Goal: Task Accomplishment & Management: Complete application form

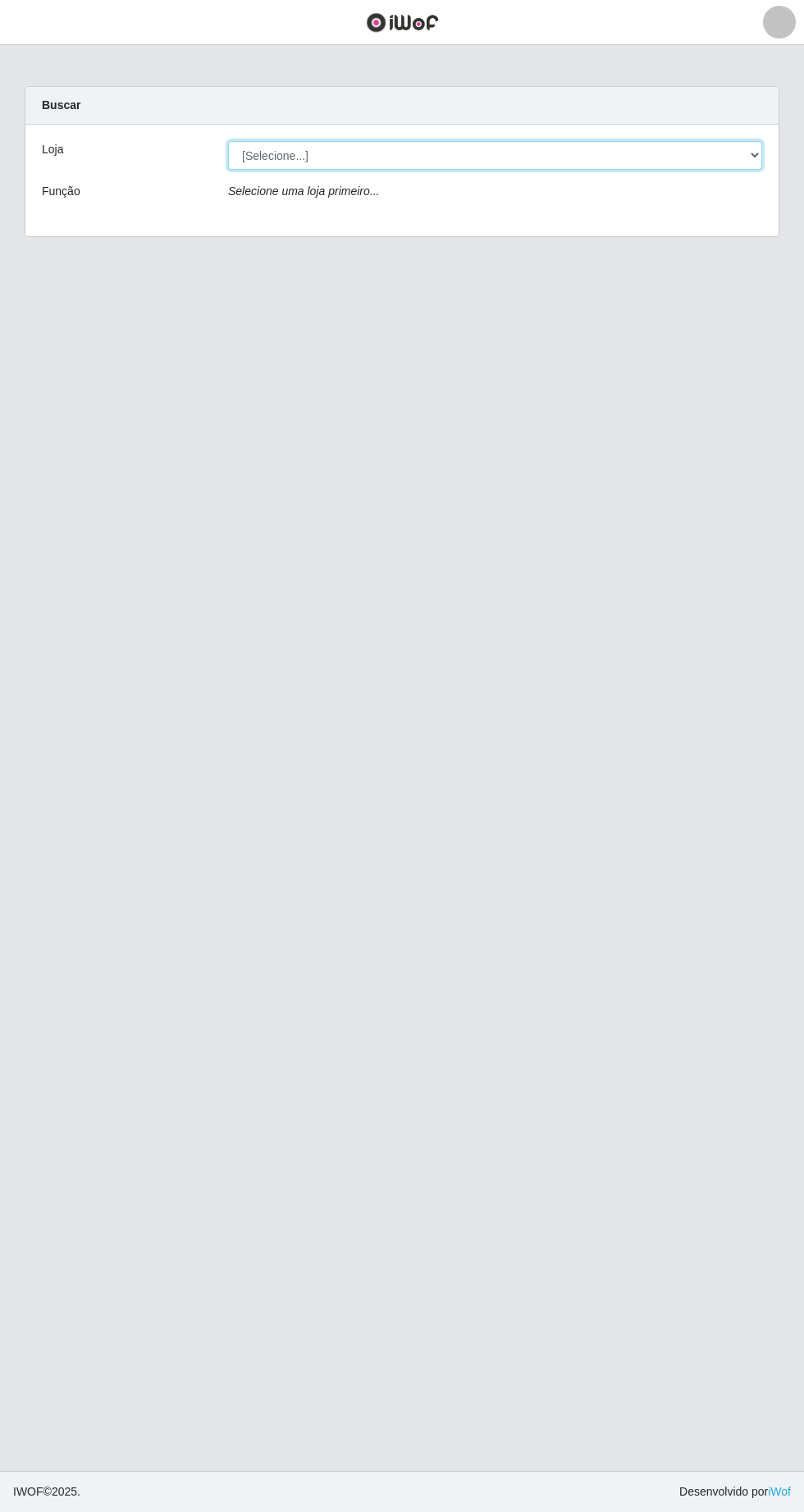
click at [297, 152] on select "[Selecione...] Extrabom - Loja 05 [GEOGRAPHIC_DATA]" at bounding box center [494, 155] width 534 height 28
select select "494"
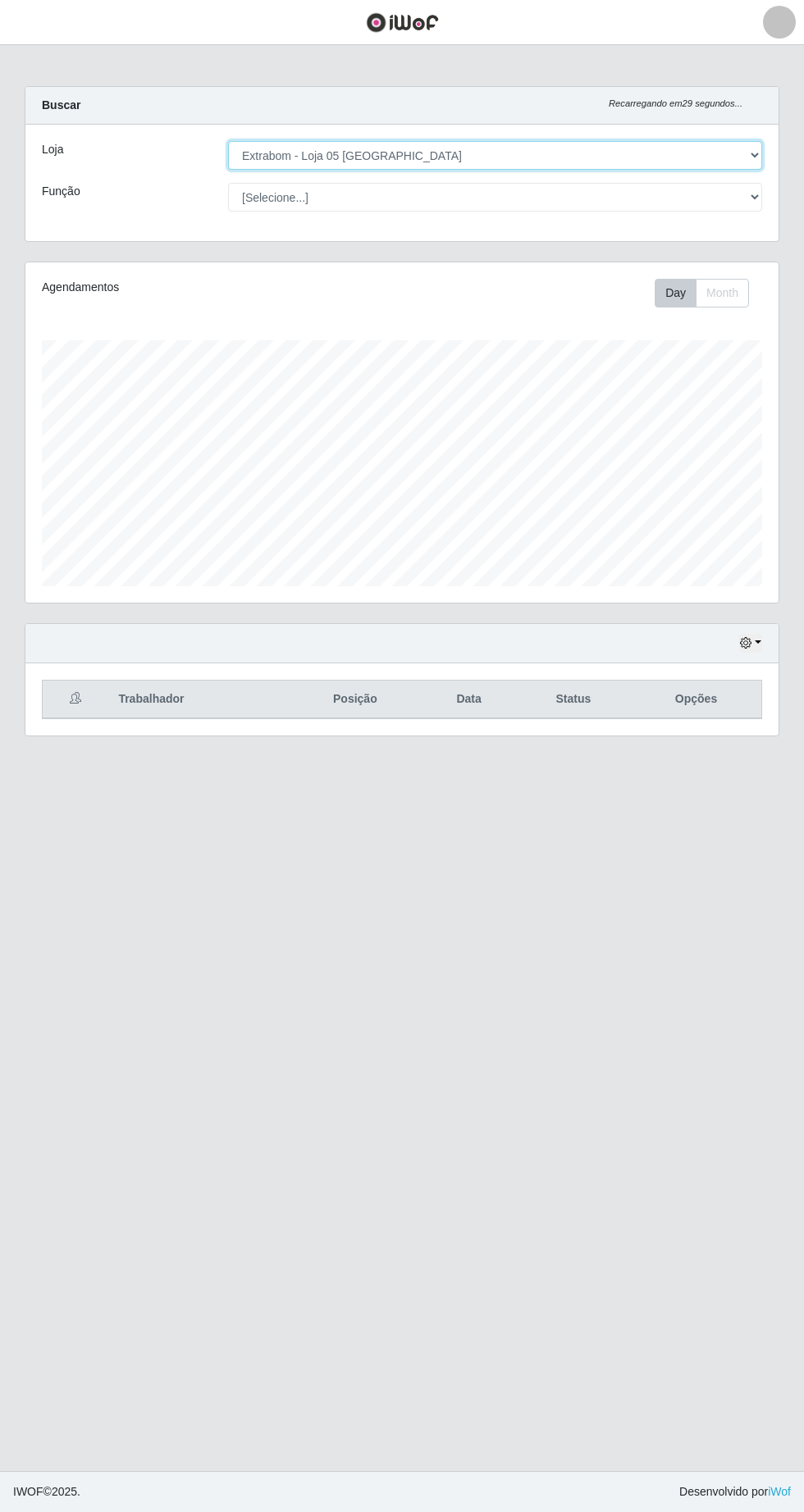
scroll to position [340, 753]
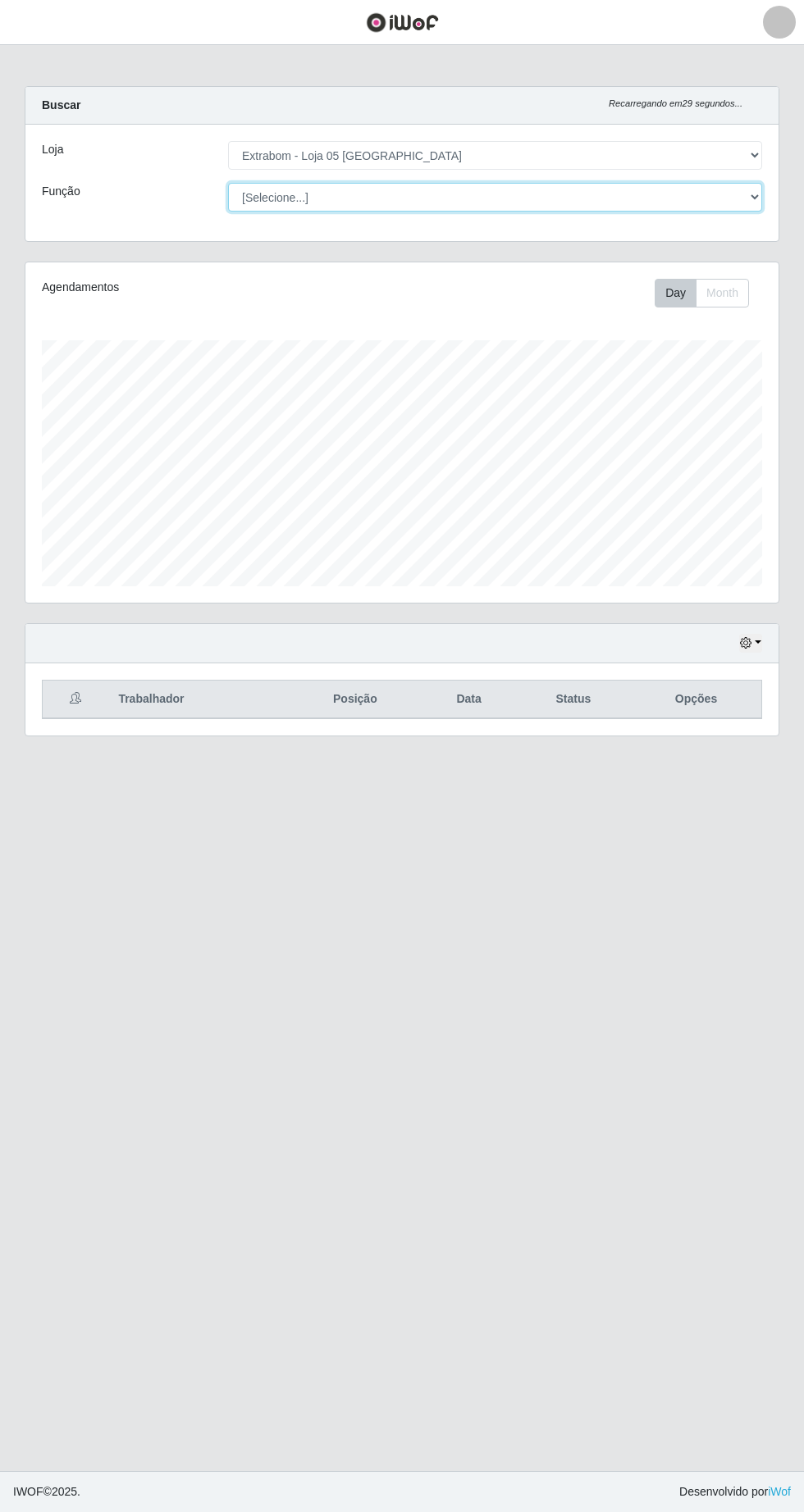
click at [276, 198] on select "[Selecione...] Repositor Repositor + Repositor ++" at bounding box center [494, 197] width 534 height 28
click at [756, 642] on button "button" at bounding box center [750, 643] width 23 height 19
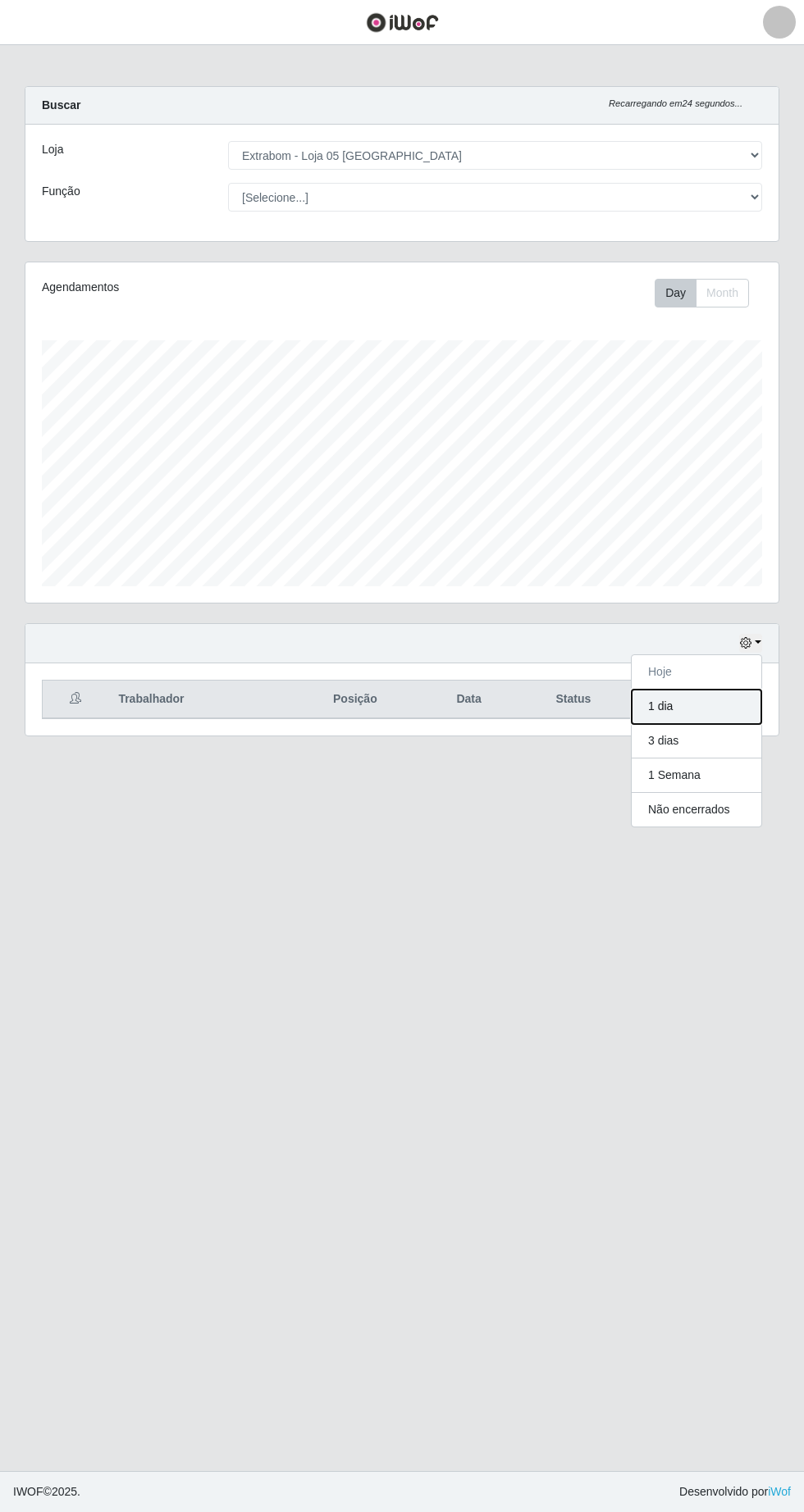
click at [726, 714] on button "1 dia" at bounding box center [696, 706] width 130 height 34
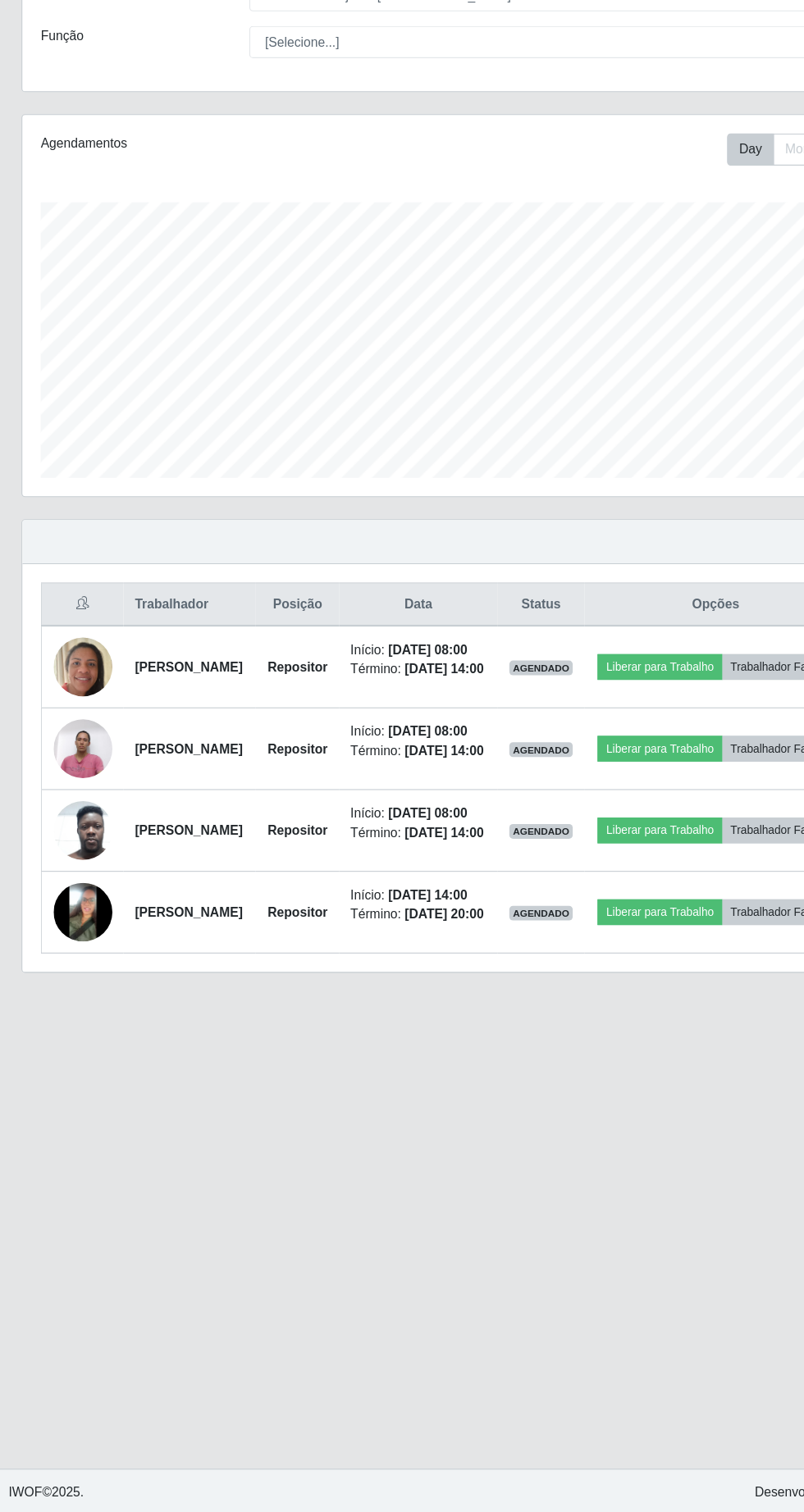
scroll to position [4, 0]
